Goal: Task Accomplishment & Management: Complete application form

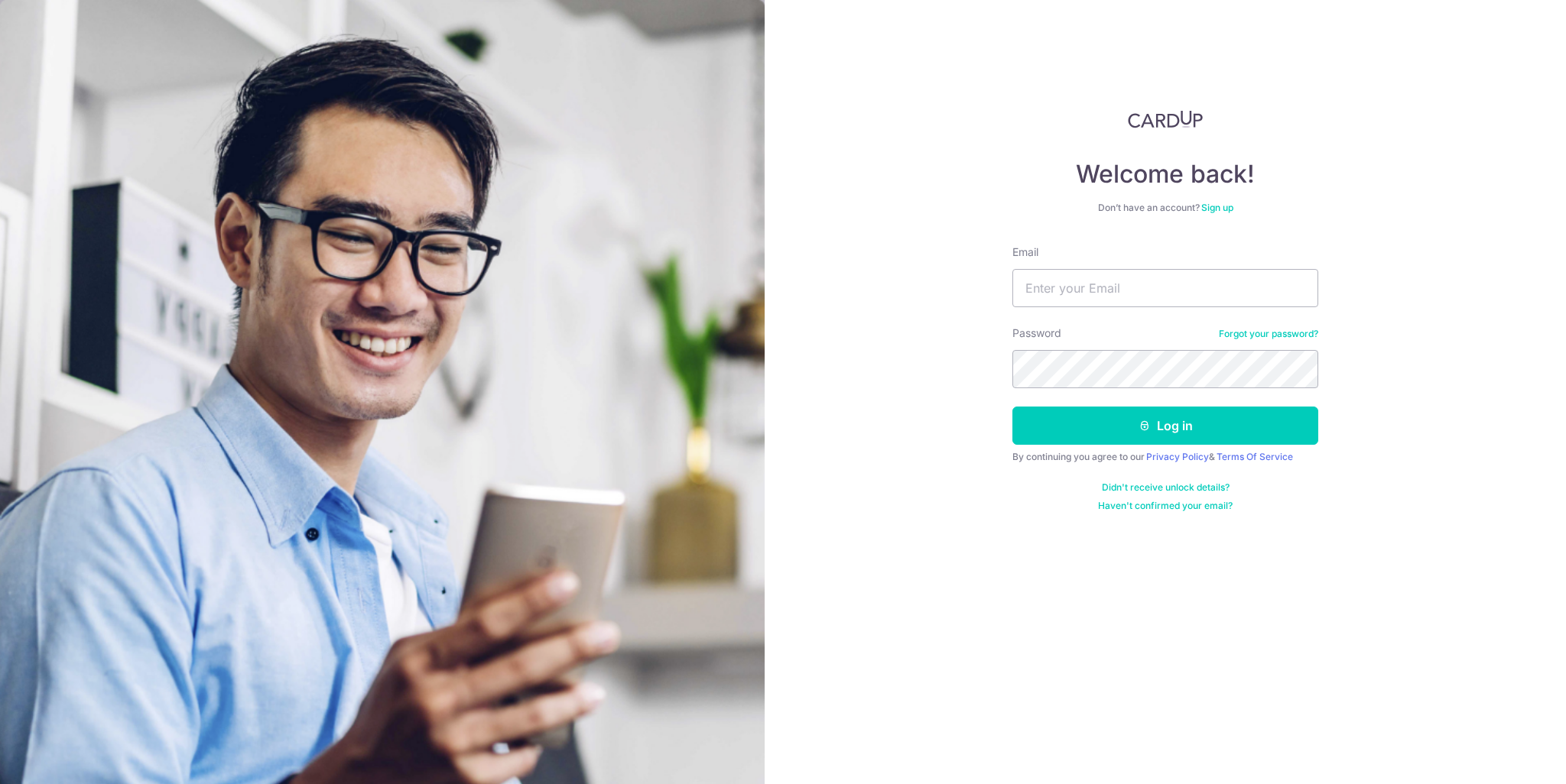
click at [1119, 293] on input "Email" at bounding box center [1165, 288] width 306 height 38
click at [1123, 281] on input "[EMAIL_ADDRESS][DOMAIN_NAME]" at bounding box center [1165, 288] width 306 height 38
click at [1091, 292] on input "[EMAIL_ADDRESS][DOMAIN_NAME]" at bounding box center [1165, 288] width 306 height 38
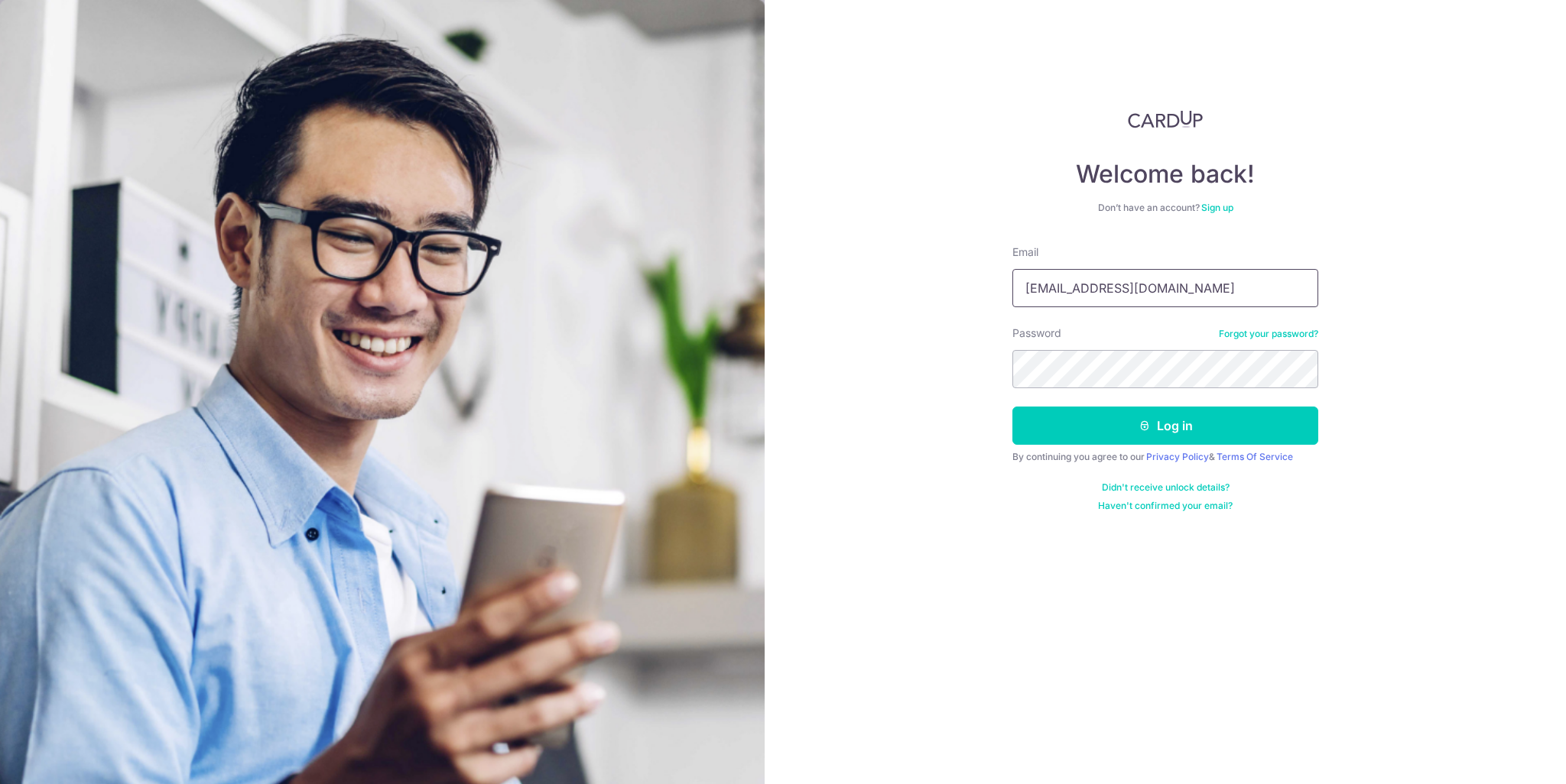
click at [1091, 292] on input "[EMAIL_ADDRESS][DOMAIN_NAME]" at bounding box center [1165, 288] width 306 height 38
paste input "info@tomodachiemployment"
type input "[EMAIL_ADDRESS][DOMAIN_NAME]"
